Goal: Information Seeking & Learning: Learn about a topic

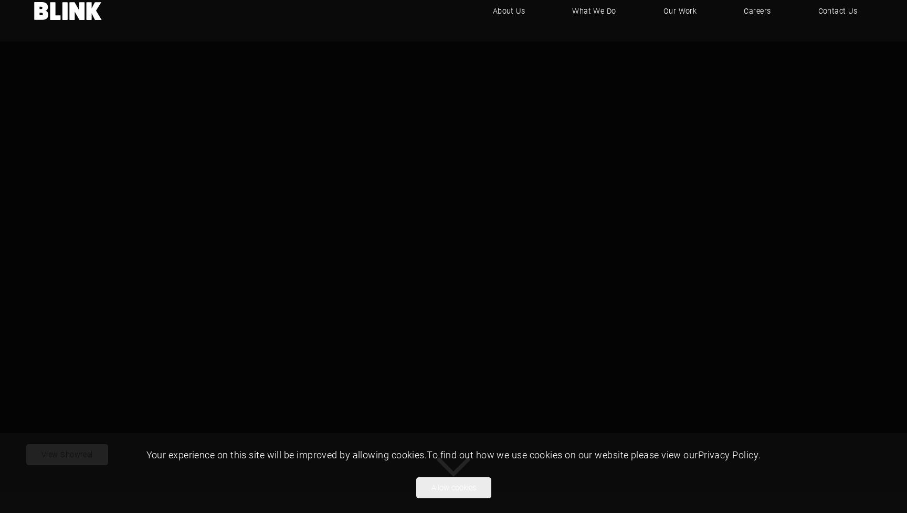
scroll to position [20, 0]
click at [450, 489] on button "Allow cookies" at bounding box center [453, 487] width 75 height 21
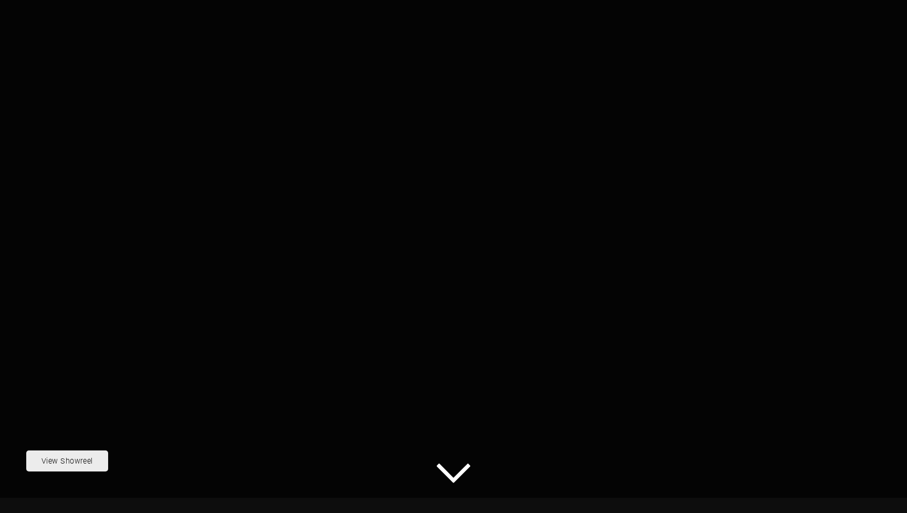
scroll to position [0, 0]
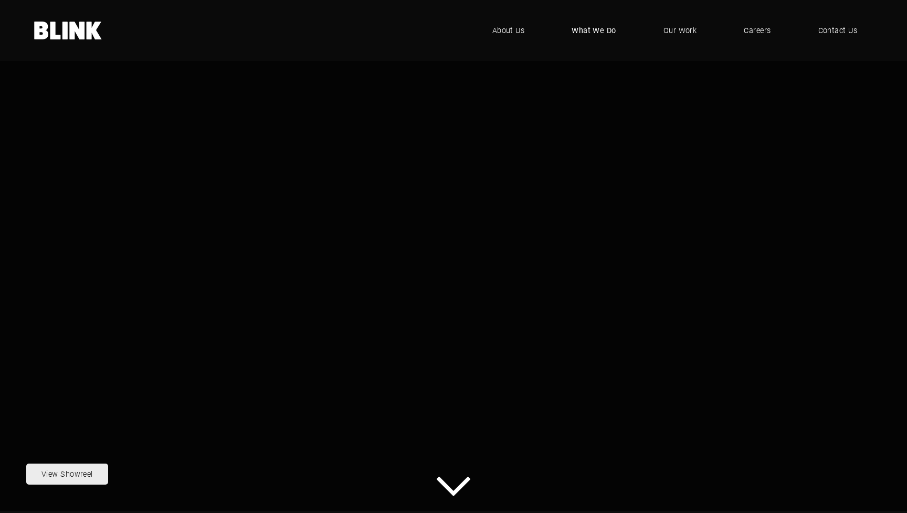
click at [597, 25] on span "What We Do" at bounding box center [594, 31] width 45 height 12
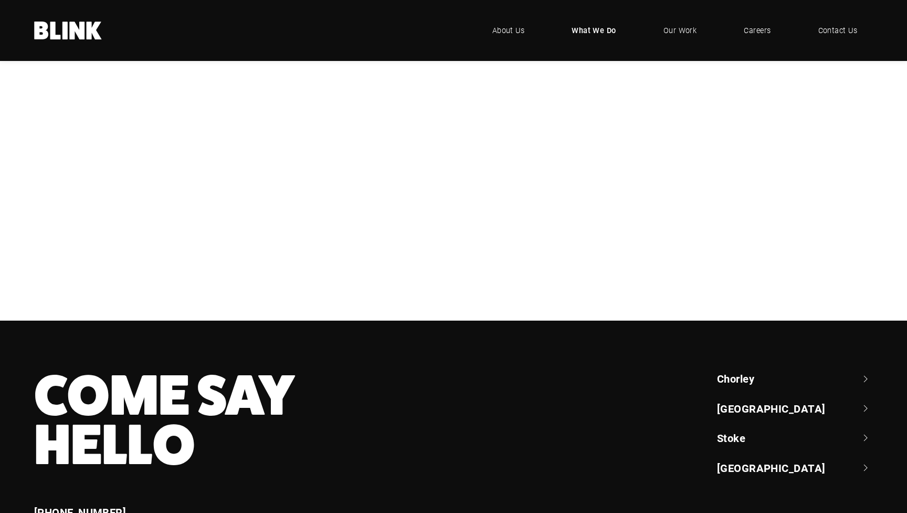
scroll to position [317, 0]
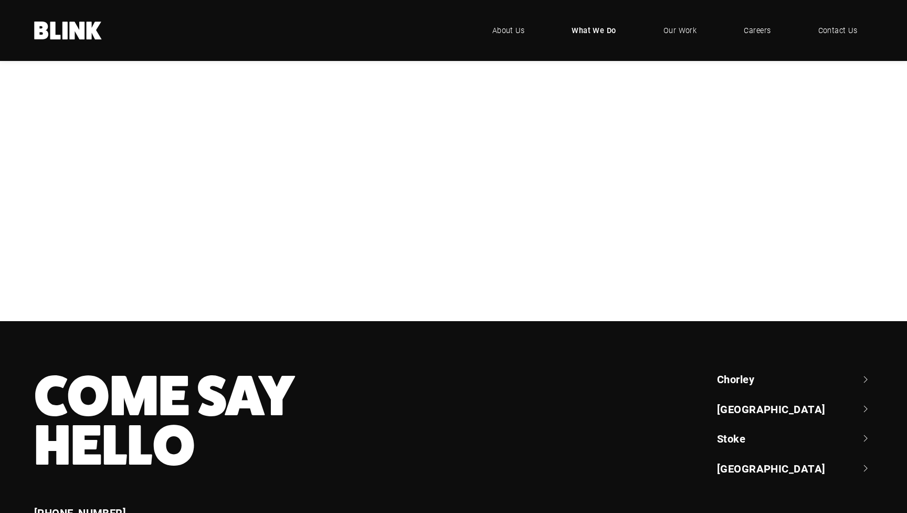
click at [0, 0] on div "CGI" at bounding box center [0, 0] width 0 height 0
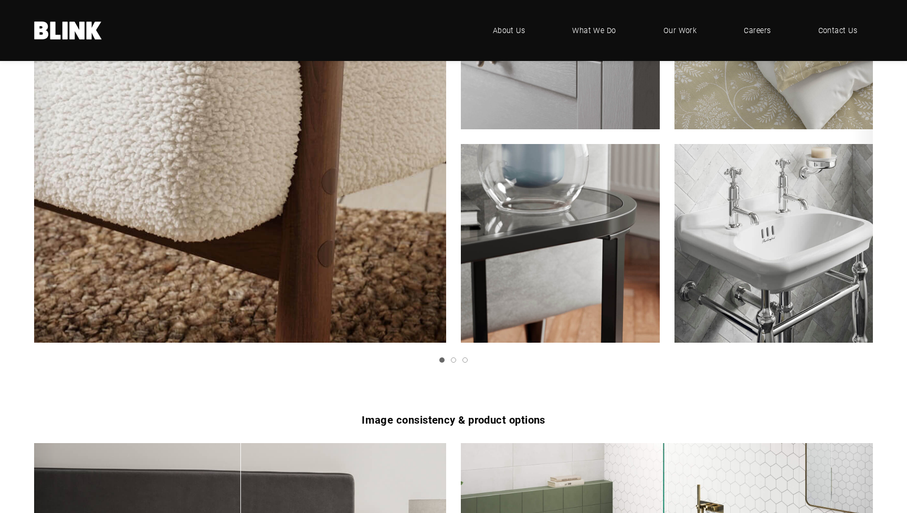
scroll to position [1323, 0]
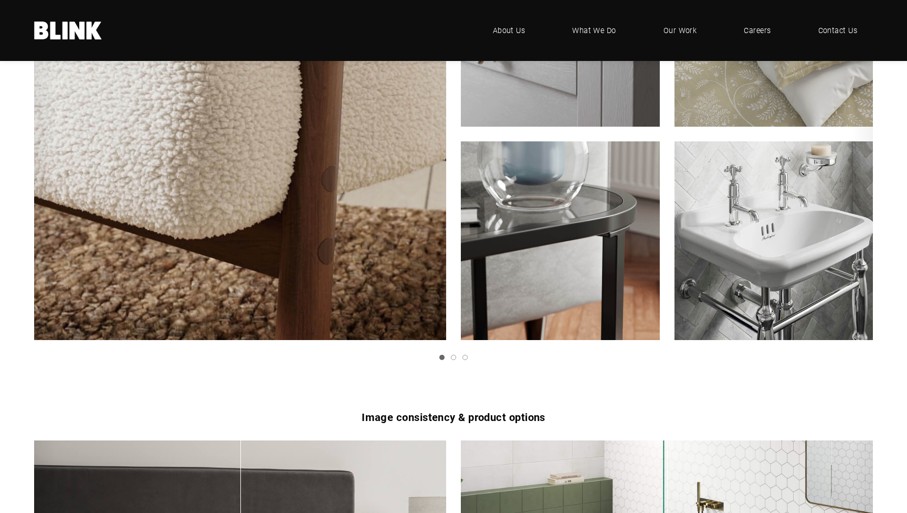
click at [752, 236] on img "1 of 3" at bounding box center [774, 240] width 218 height 218
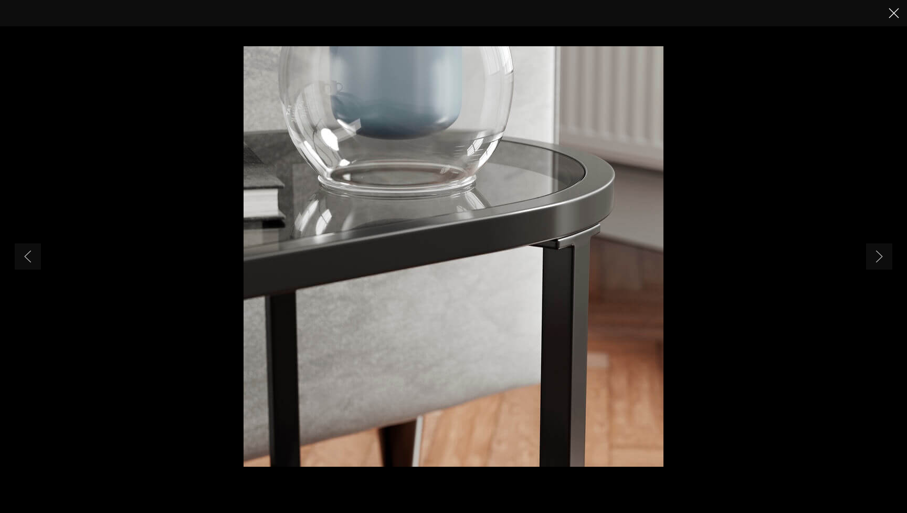
click at [896, 18] on icon "Close" at bounding box center [894, 13] width 11 height 11
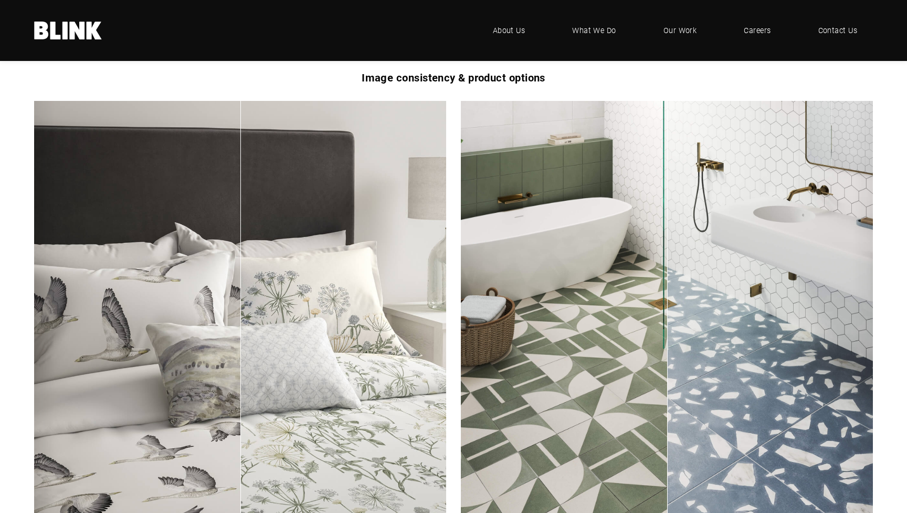
scroll to position [1669, 0]
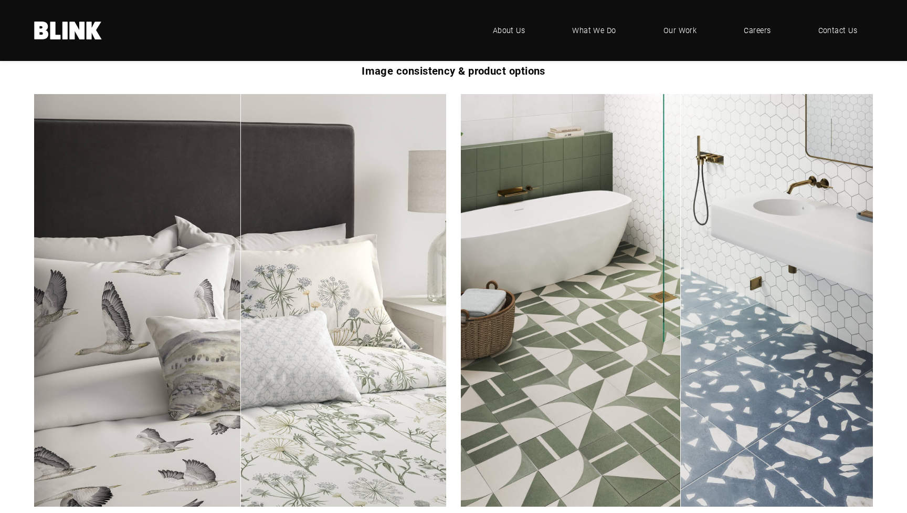
drag, startPoint x: 681, startPoint y: 339, endPoint x: 681, endPoint y: 298, distance: 40.4
click at [681, 298] on img "1 of 3" at bounding box center [667, 300] width 413 height 413
click at [0, 0] on link "Next slide" at bounding box center [0, 0] width 0 height 0
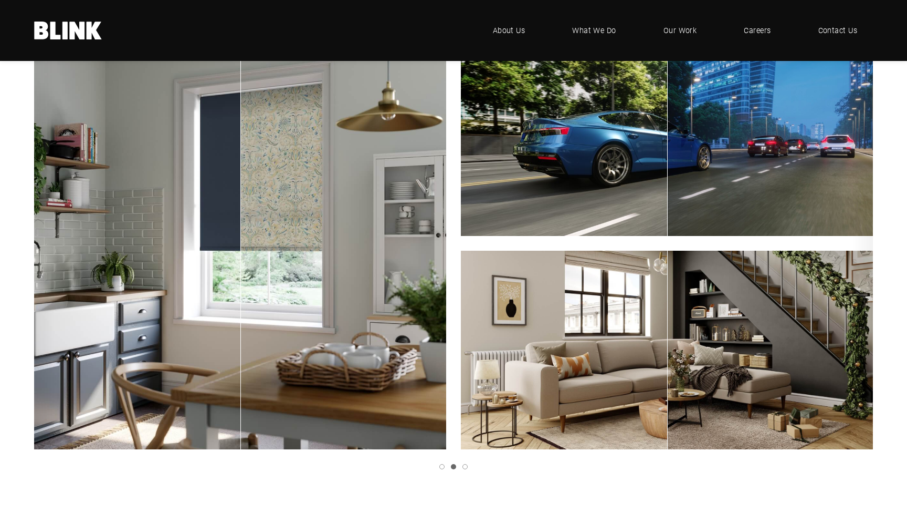
scroll to position [1726, 0]
click at [0, 0] on link "Previous slide" at bounding box center [0, 0] width 0 height 0
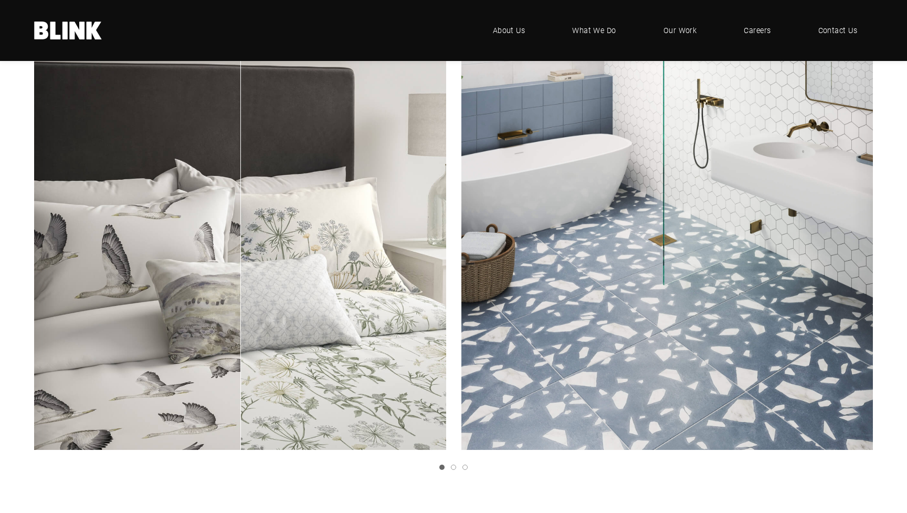
drag, startPoint x: 681, startPoint y: 246, endPoint x: 434, endPoint y: 321, distance: 257.5
click at [434, 321] on div "Product alternatives in fixed scene Click & Drag to compare Product Alternative…" at bounding box center [453, 243] width 839 height 412
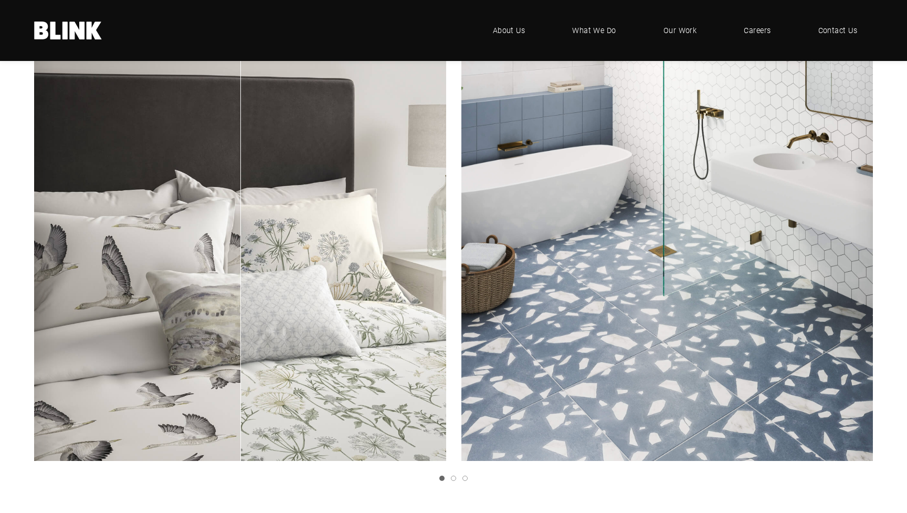
scroll to position [1713, 0]
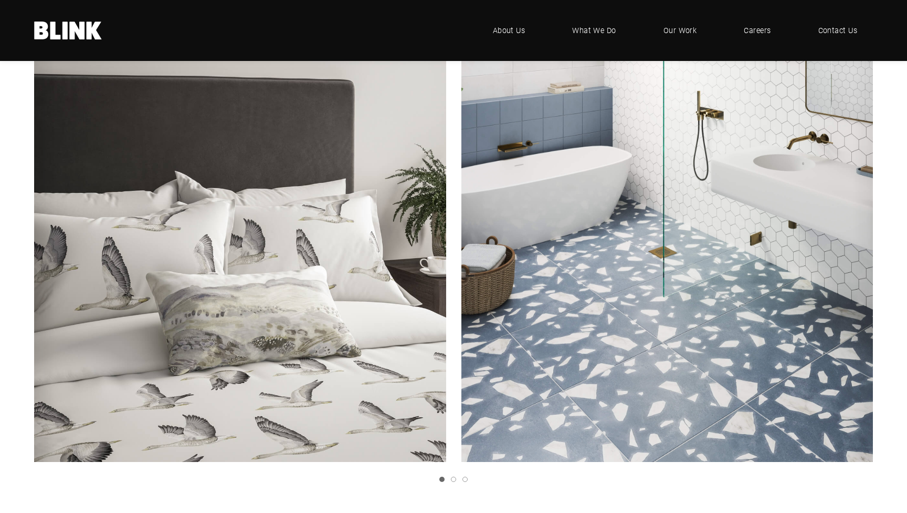
drag, startPoint x: 239, startPoint y: 219, endPoint x: 767, endPoint y: 391, distance: 555.5
click at [767, 391] on div "Product alternatives in fixed scene Click & Drag to compare Product Alternative…" at bounding box center [453, 255] width 839 height 412
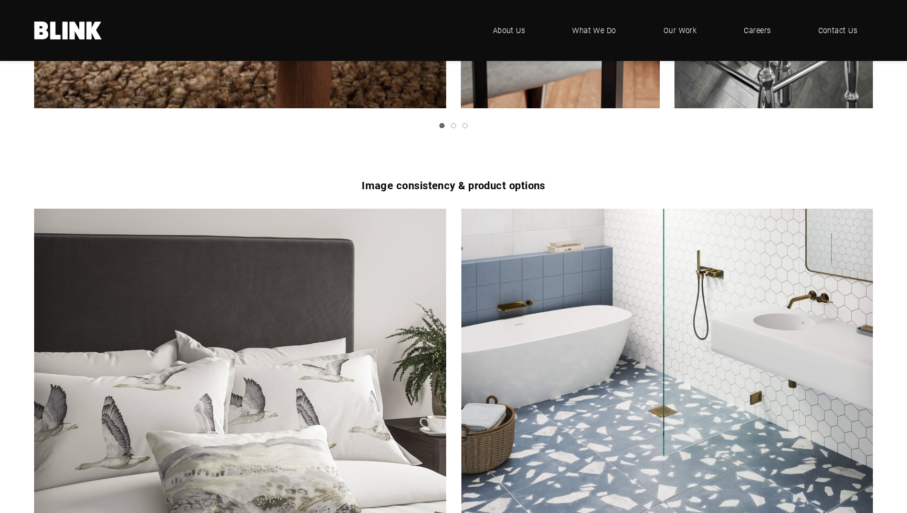
scroll to position [1556, 0]
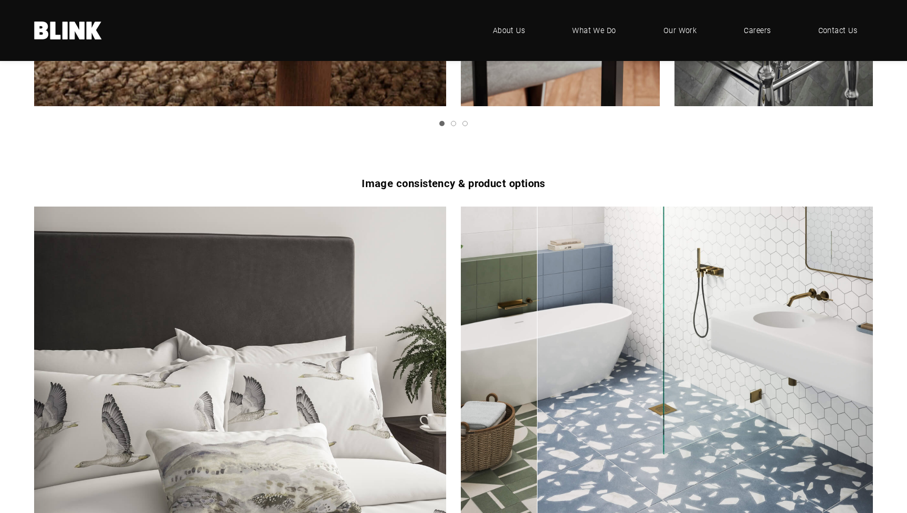
drag, startPoint x: 663, startPoint y: 372, endPoint x: 822, endPoint y: 407, distance: 162.4
click at [822, 407] on div "1 of 3" at bounding box center [667, 412] width 413 height 413
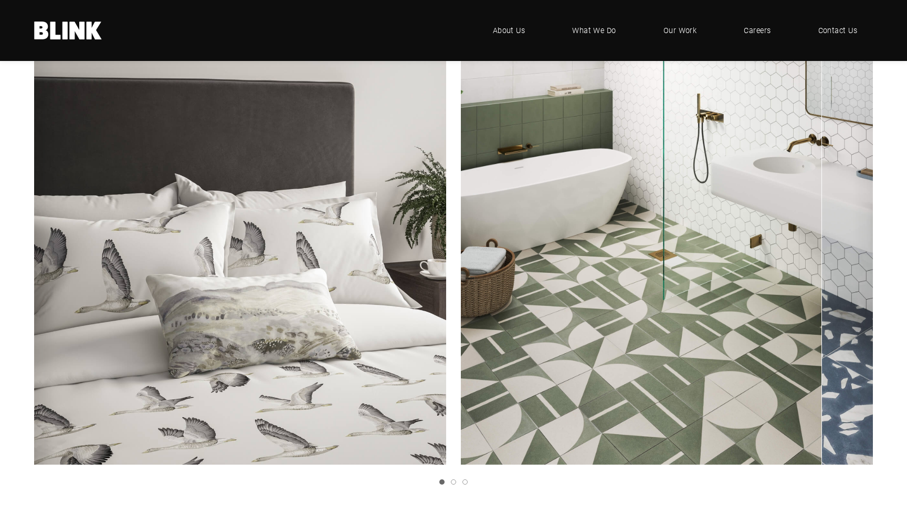
scroll to position [1711, 0]
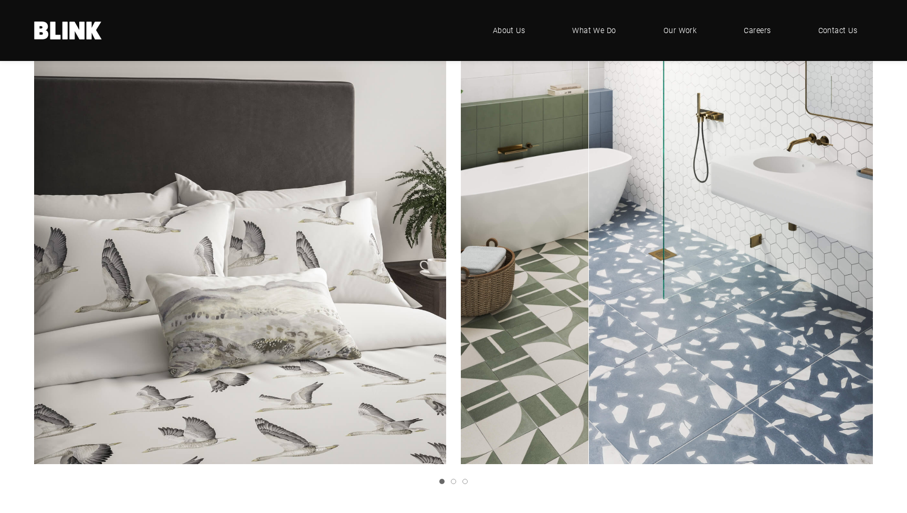
drag, startPoint x: 821, startPoint y: 265, endPoint x: 447, endPoint y: 379, distance: 390.9
click at [459, 378] on div "Product alternatives in fixed scene Click & Drag to compare Product Alternative…" at bounding box center [453, 257] width 839 height 412
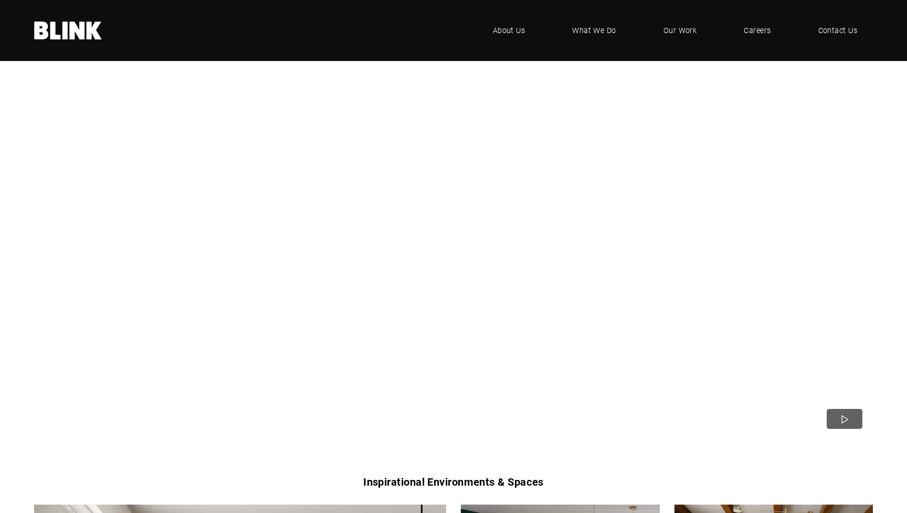
scroll to position [247, 0]
